Goal: Find specific page/section: Find specific page/section

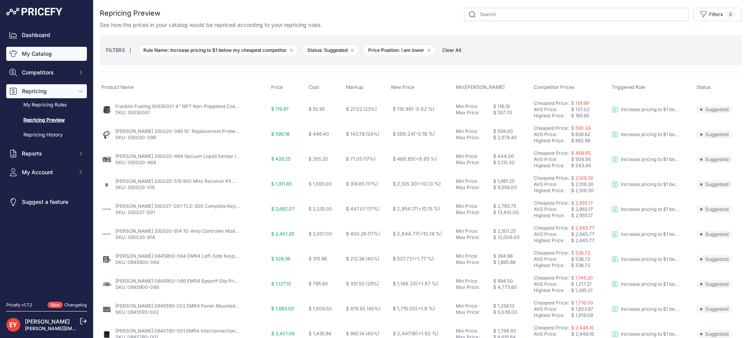
click at [49, 55] on link "My Catalog" at bounding box center [46, 54] width 81 height 14
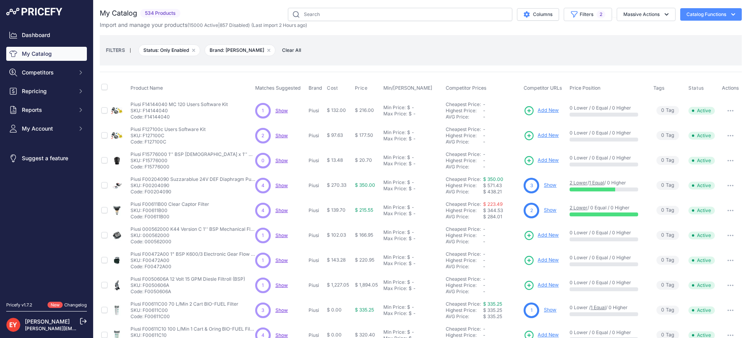
scroll to position [167, 0]
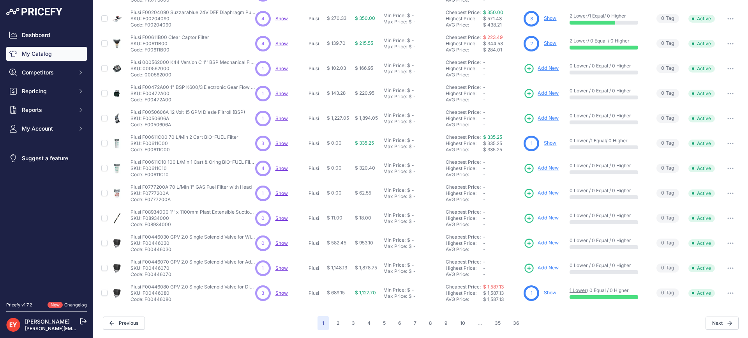
click at [69, 242] on nav "Dashboard My Catalog Competitors Competitors Monitored URLs Repricing My Repric…" at bounding box center [46, 160] width 81 height 264
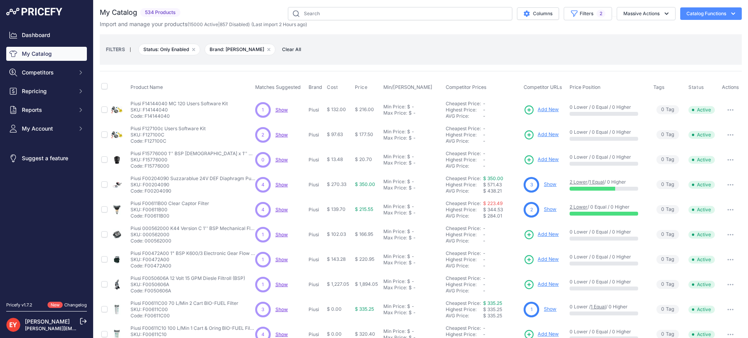
scroll to position [0, 0]
